Goal: Find specific page/section: Find specific page/section

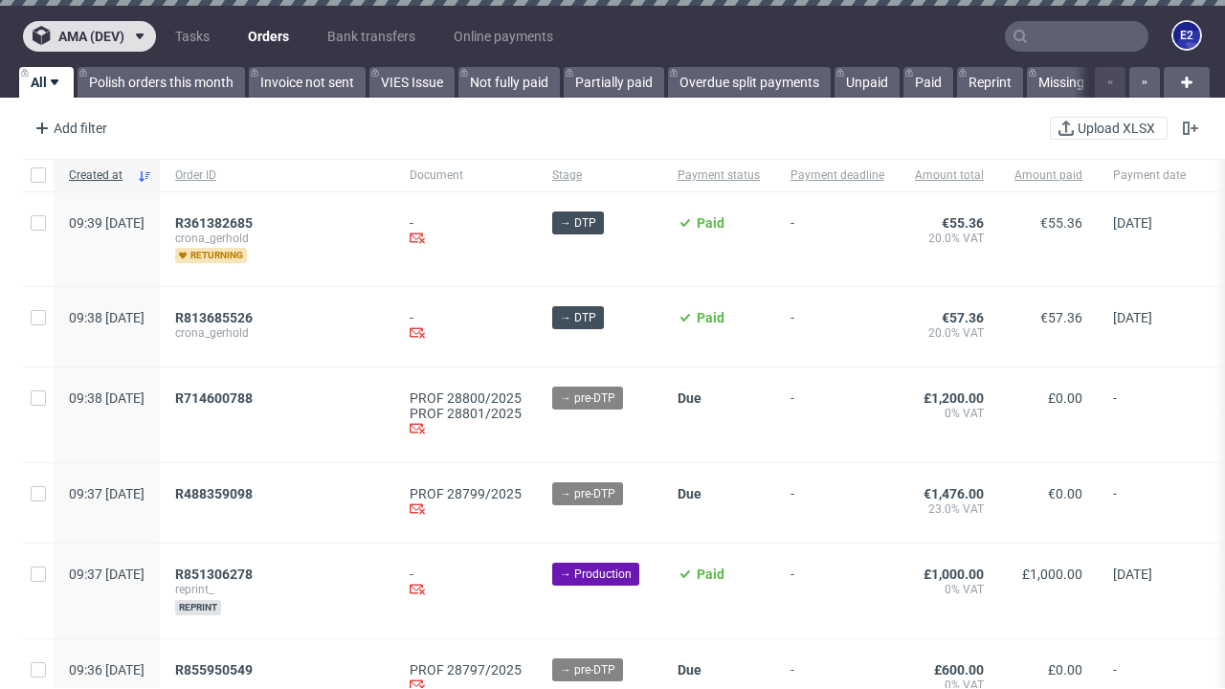
click at [89, 36] on span "ama (dev)" at bounding box center [91, 36] width 66 height 13
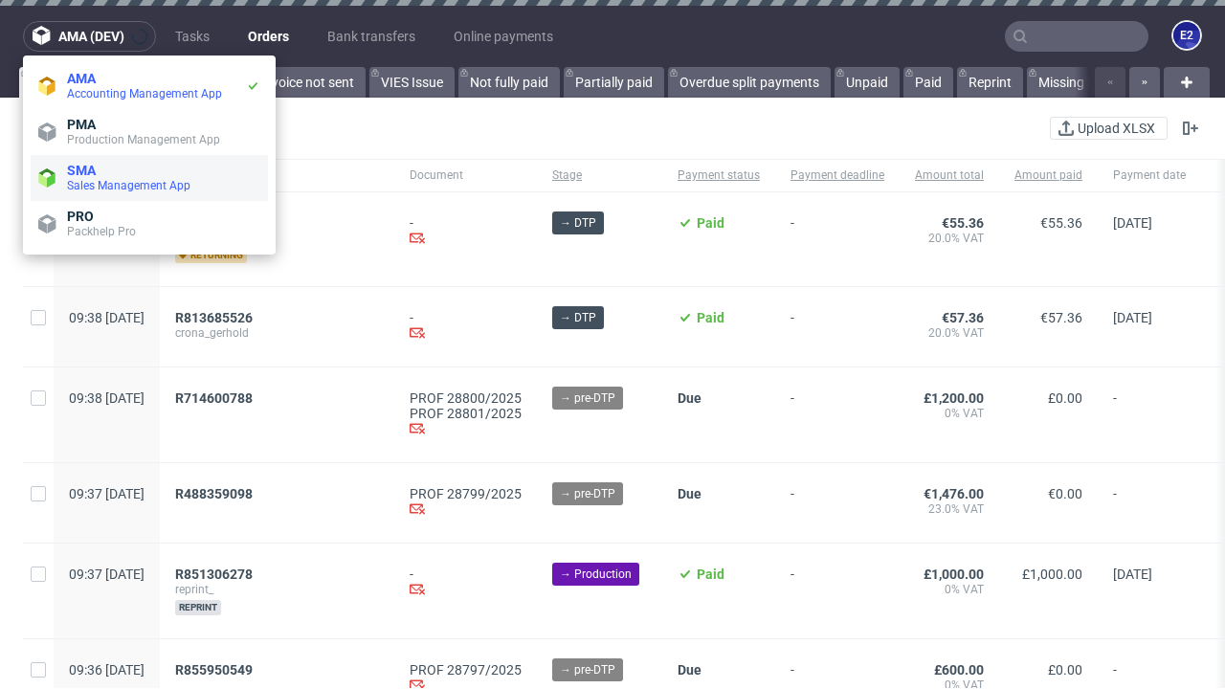
click at [149, 178] on span "Sales Management App" at bounding box center [163, 185] width 193 height 15
